Goal: Register for event/course

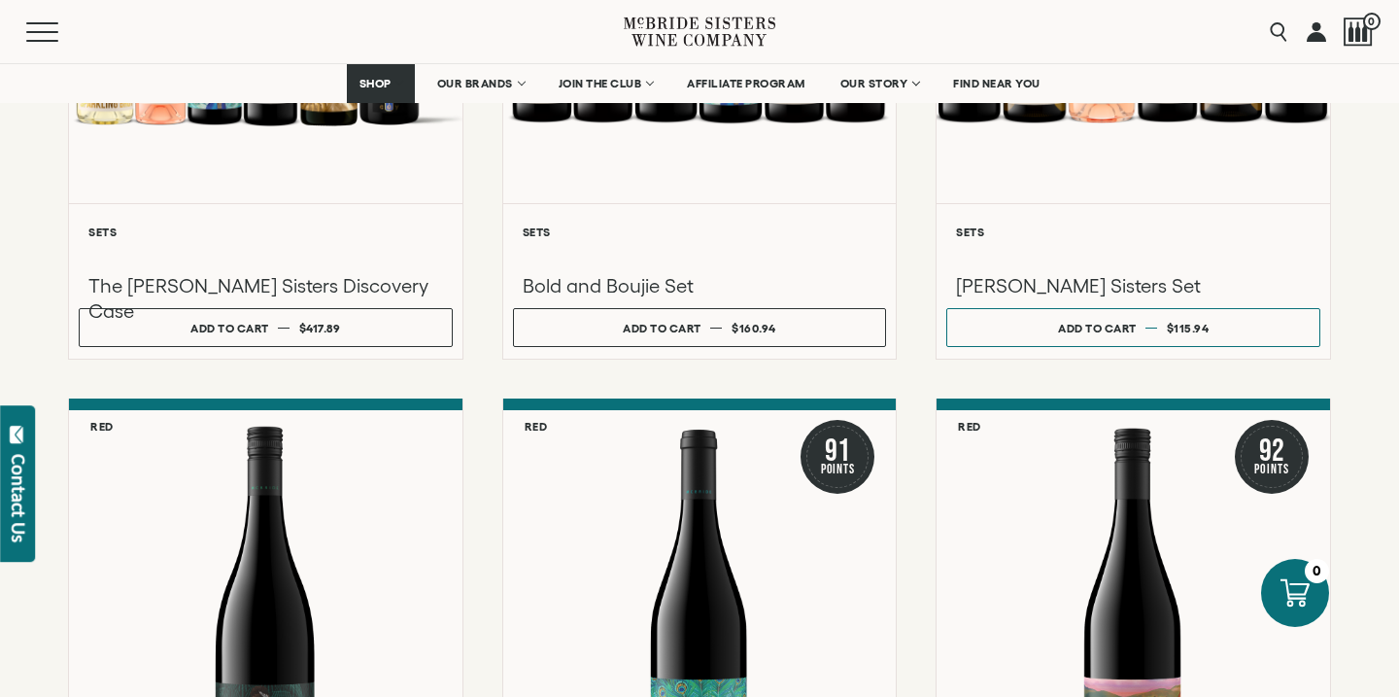
scroll to position [1294, 0]
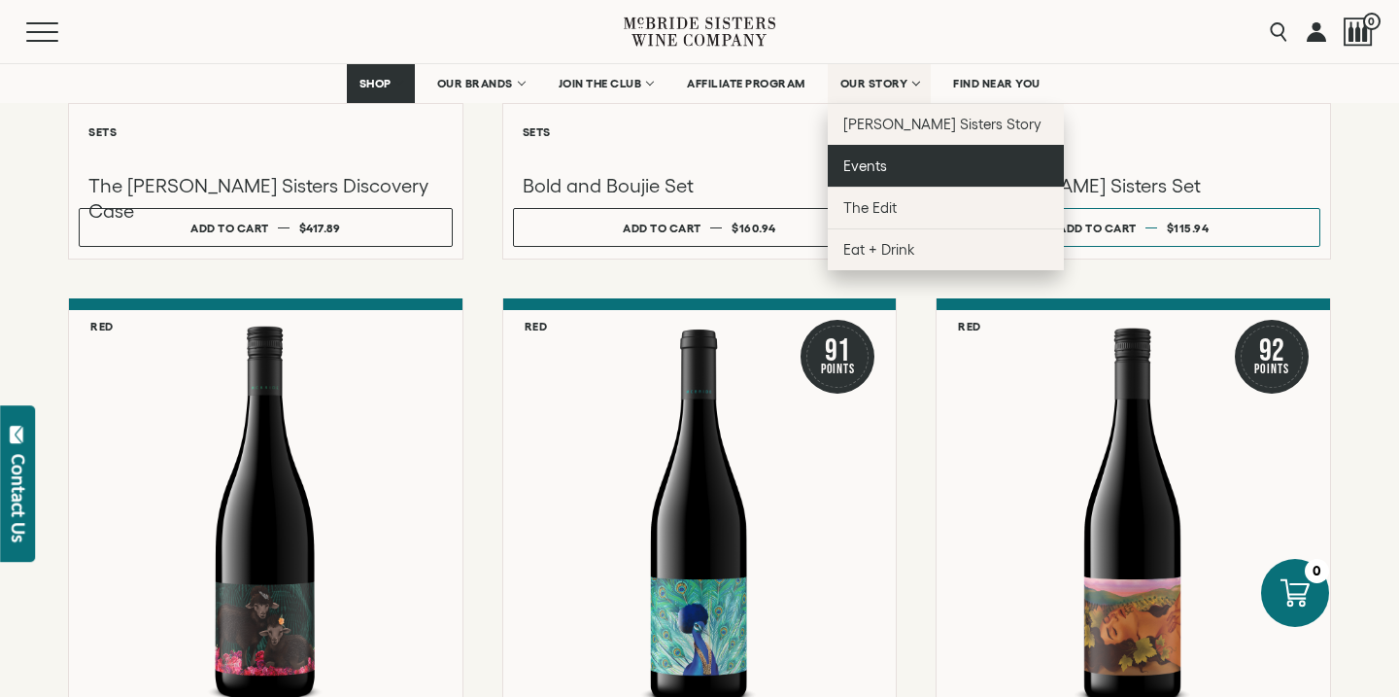
click at [859, 165] on span "Events" at bounding box center [865, 165] width 44 height 17
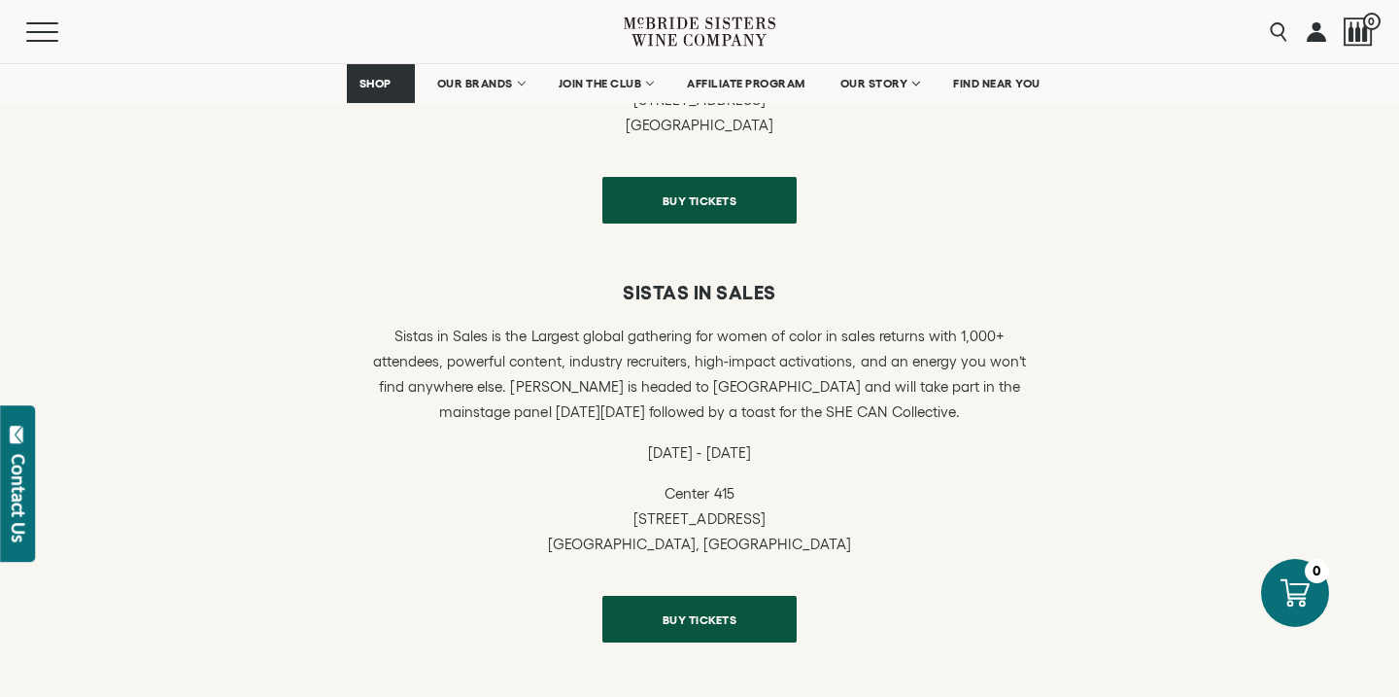
scroll to position [544, 0]
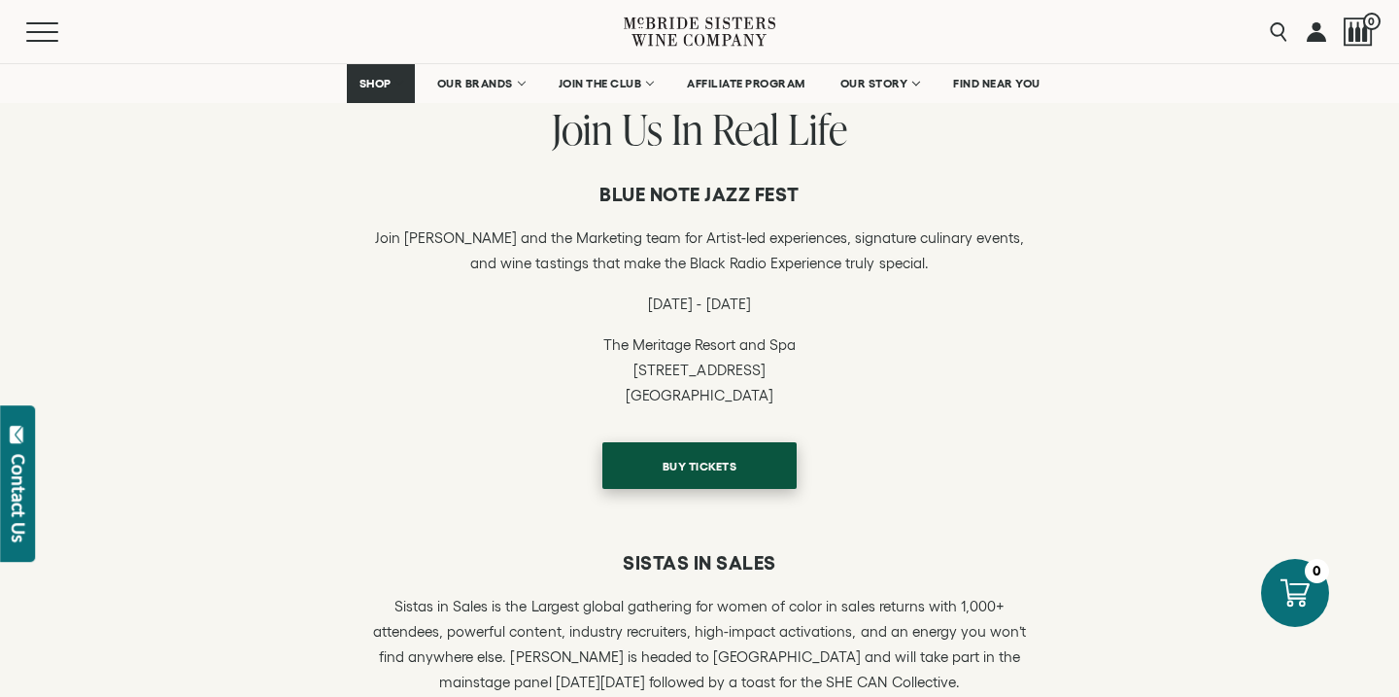
click at [720, 471] on span "BUY TICKETS" at bounding box center [700, 466] width 143 height 38
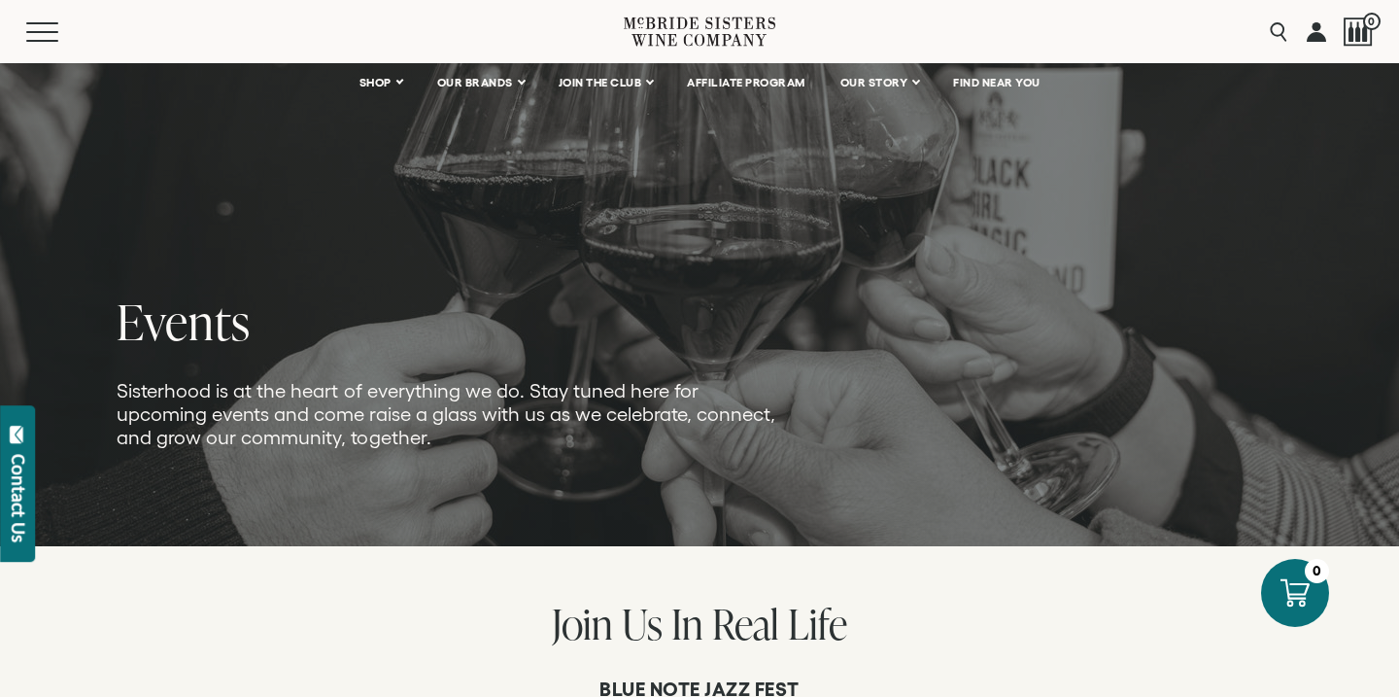
scroll to position [58, 0]
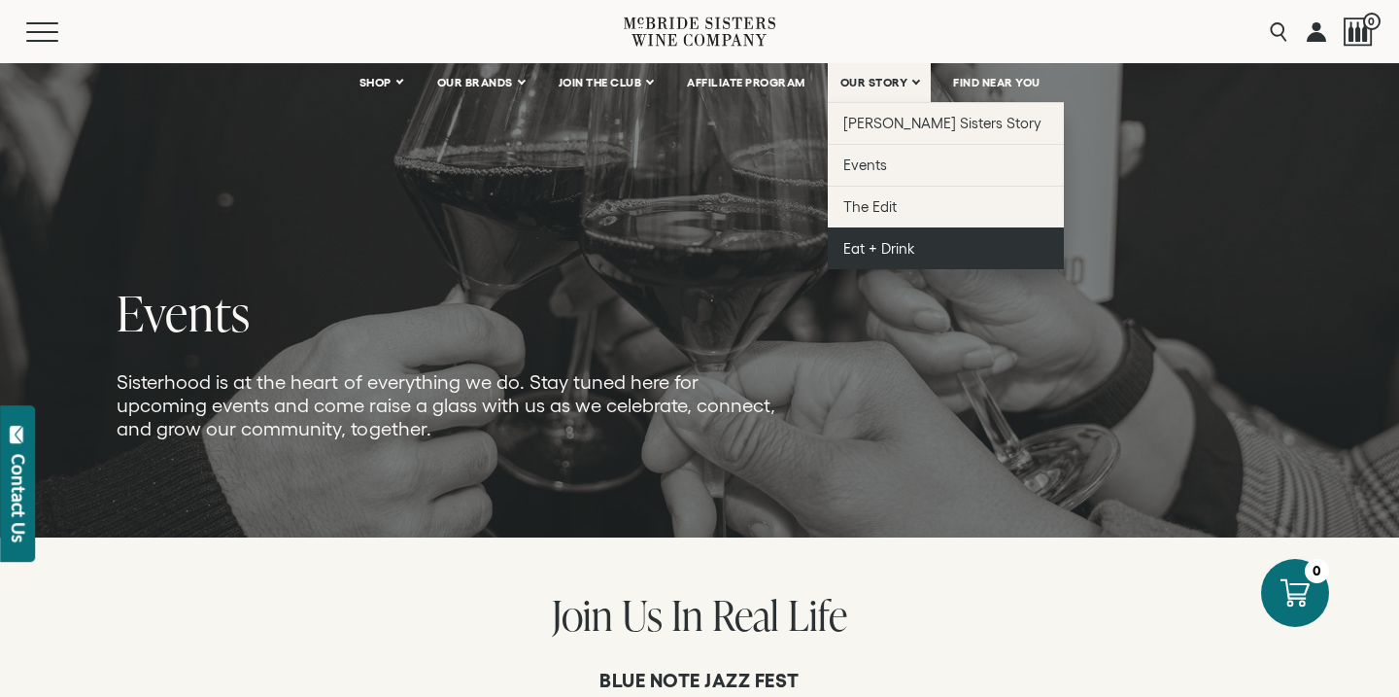
click at [881, 245] on span "Eat + Drink" at bounding box center [879, 248] width 72 height 17
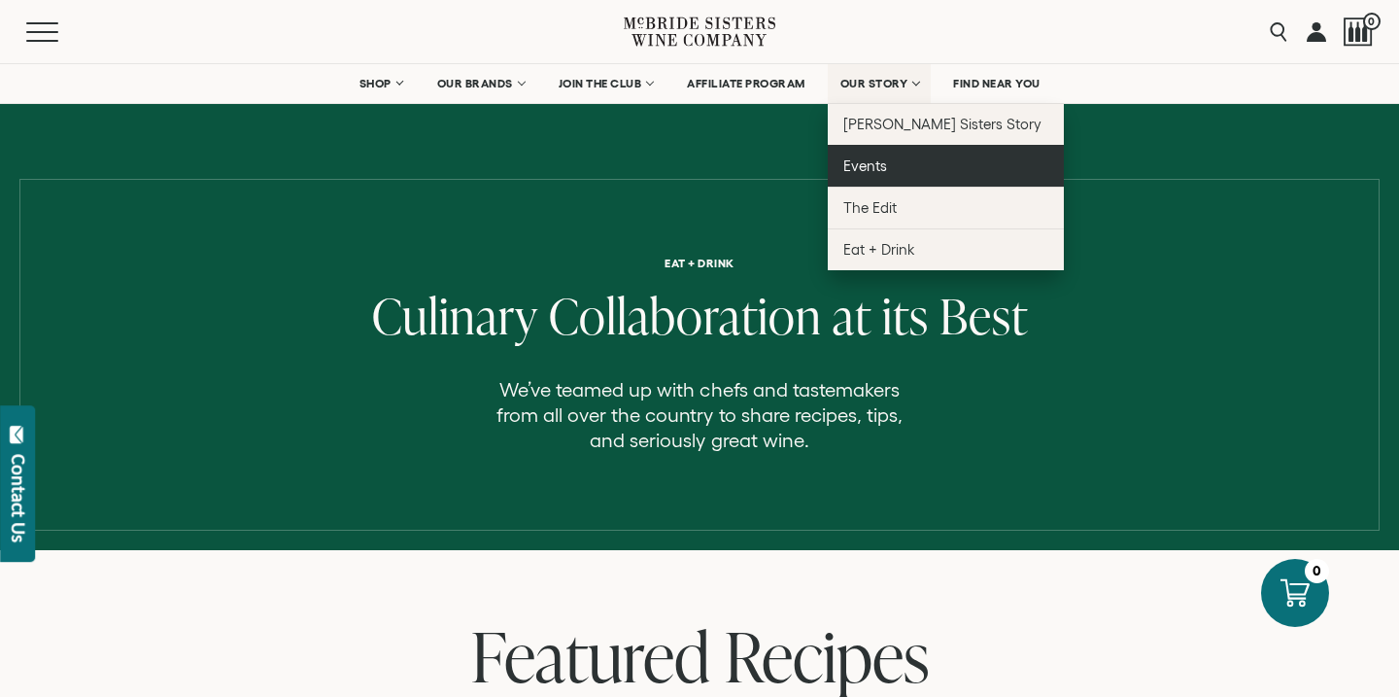
click at [879, 169] on span "Events" at bounding box center [865, 165] width 44 height 17
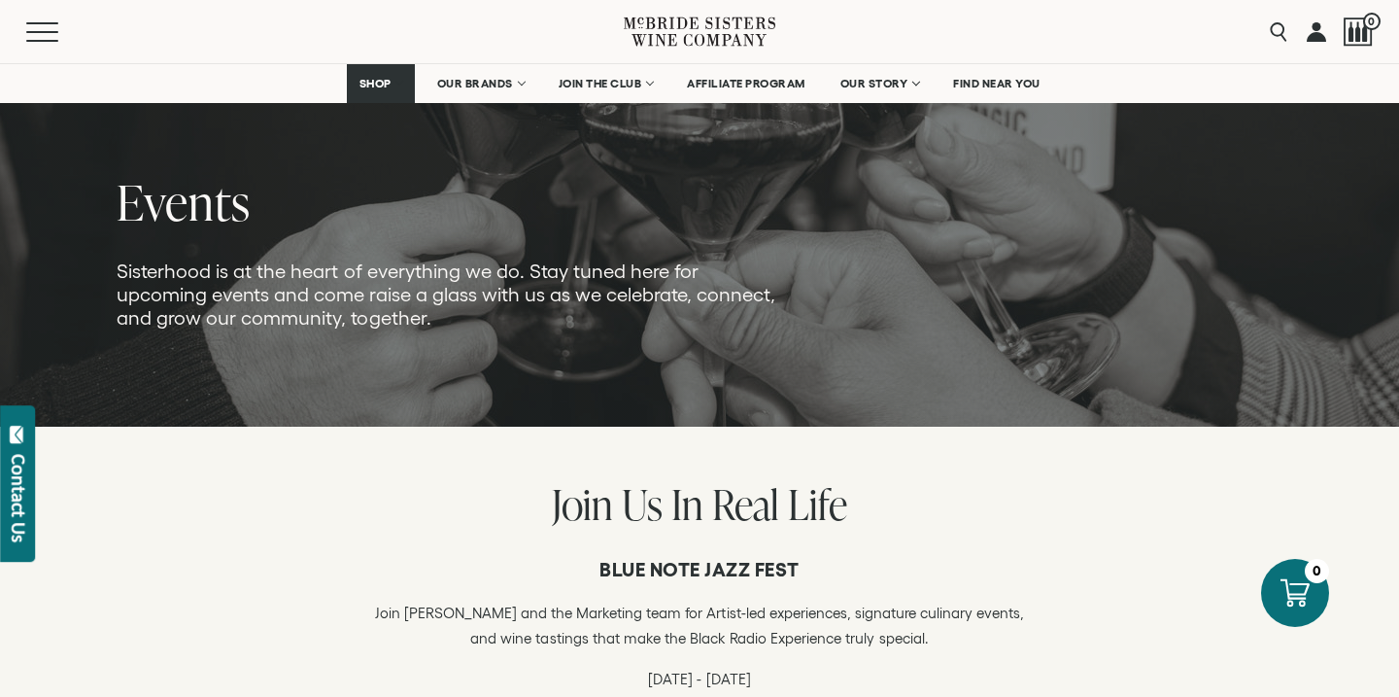
scroll to position [153, 0]
